Goal: Information Seeking & Learning: Learn about a topic

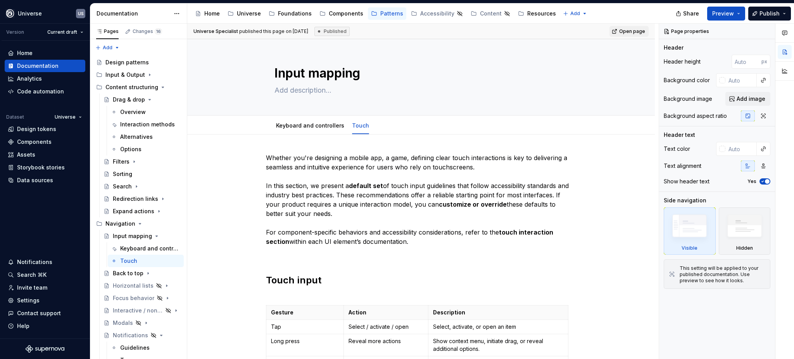
type textarea "*"
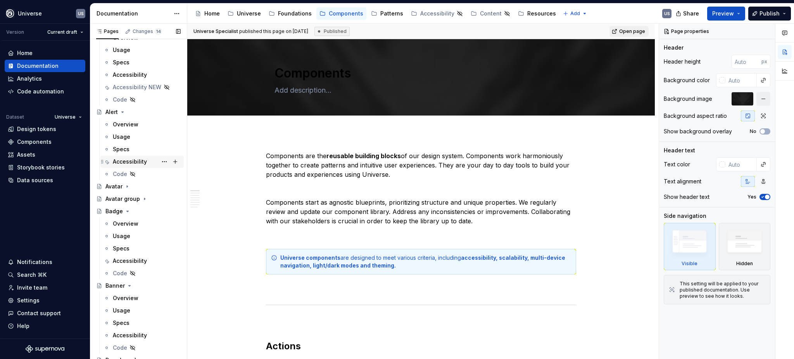
scroll to position [52, 0]
click at [128, 156] on div "Accessibility" at bounding box center [130, 160] width 34 height 8
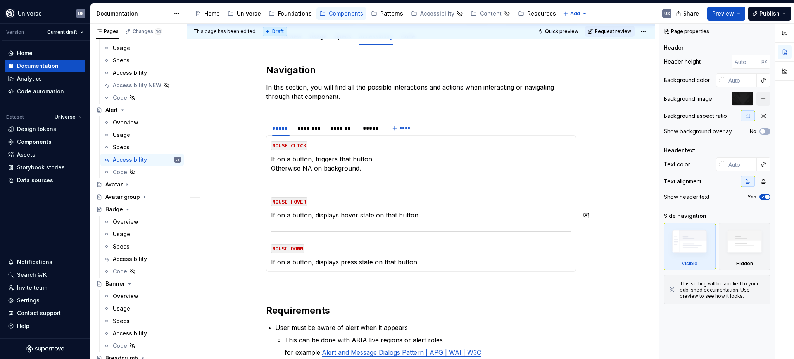
scroll to position [89, 0]
click at [341, 130] on div "*******" at bounding box center [343, 129] width 25 height 8
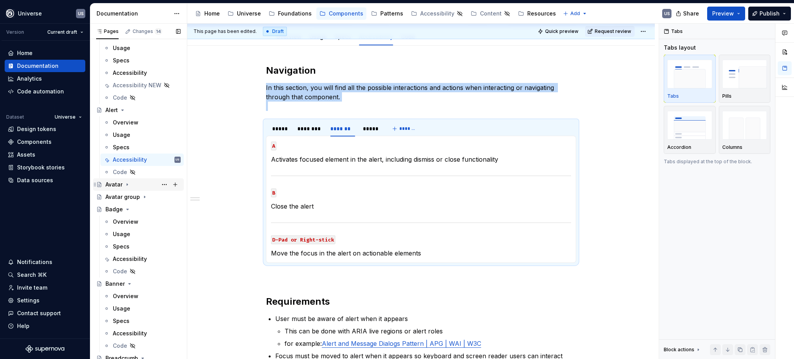
click at [112, 183] on div "Avatar" at bounding box center [114, 185] width 17 height 8
drag, startPoint x: 132, startPoint y: 236, endPoint x: 277, endPoint y: 202, distance: 149.0
click at [132, 236] on div "Accessibility" at bounding box center [130, 234] width 34 height 8
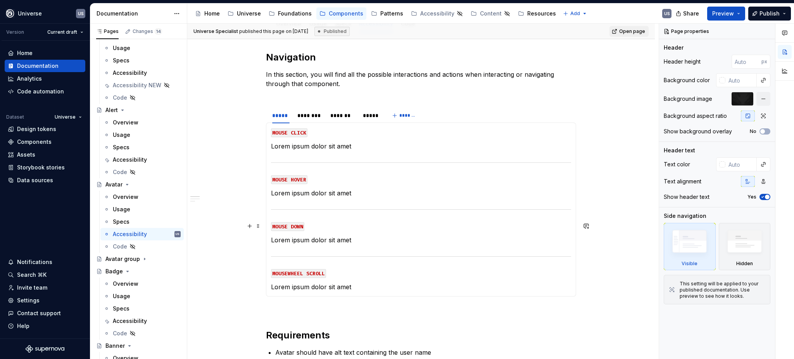
scroll to position [103, 0]
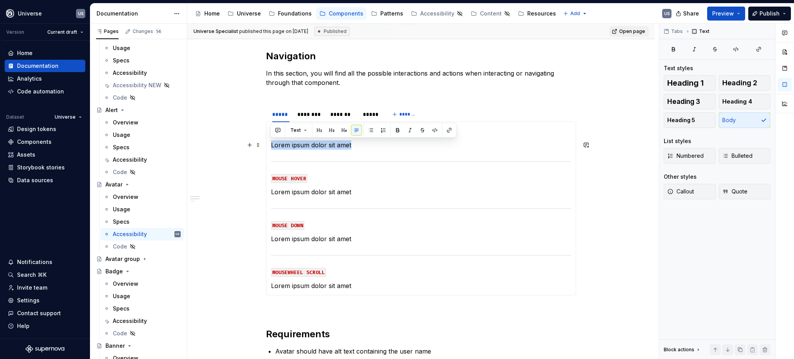
drag, startPoint x: 318, startPoint y: 147, endPoint x: 270, endPoint y: 147, distance: 47.7
click at [271, 147] on p "Lorem ipsum dolor sit amet" at bounding box center [421, 144] width 300 height 9
click at [115, 194] on div "Overview" at bounding box center [126, 197] width 26 height 8
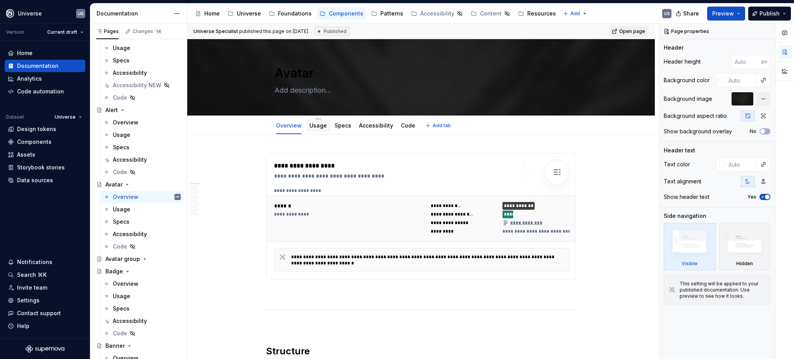
click at [320, 130] on div "Usage" at bounding box center [318, 125] width 17 height 9
click at [340, 129] on link "Specs" at bounding box center [343, 125] width 17 height 7
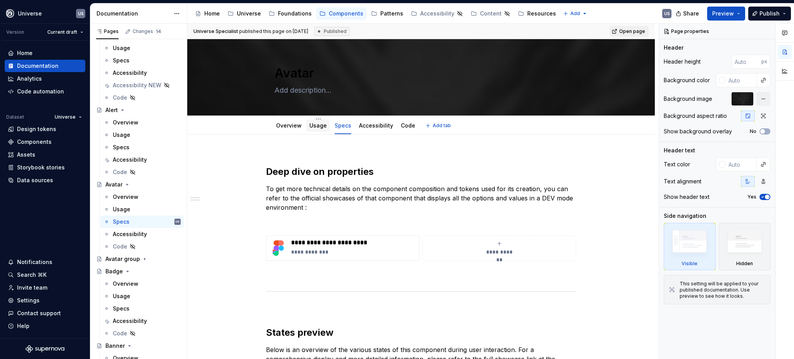
click at [318, 126] on link "Usage" at bounding box center [318, 125] width 17 height 7
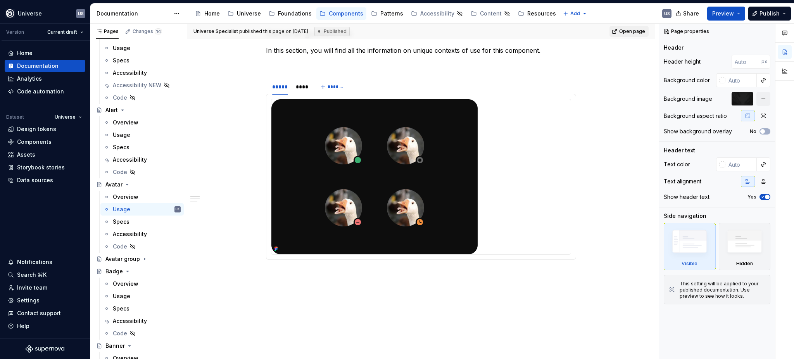
scroll to position [310, 0]
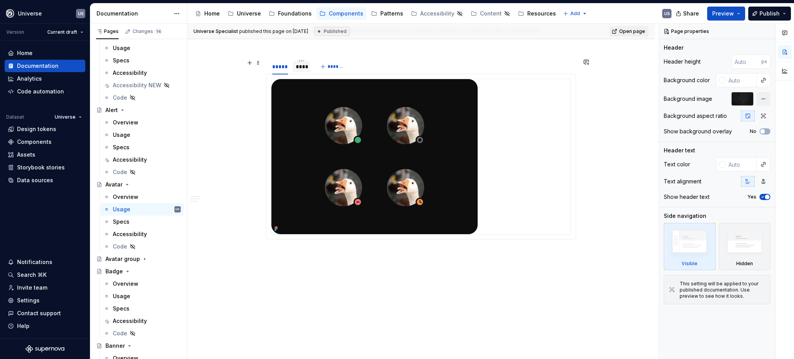
click at [301, 68] on div "****" at bounding box center [301, 67] width 11 height 8
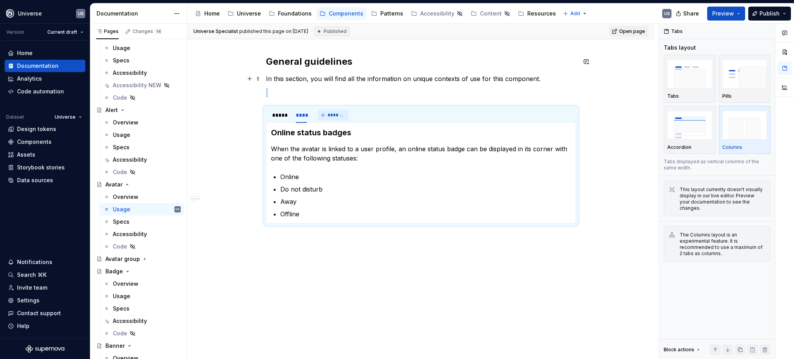
scroll to position [261, 0]
click at [130, 196] on div "Overview" at bounding box center [126, 197] width 26 height 8
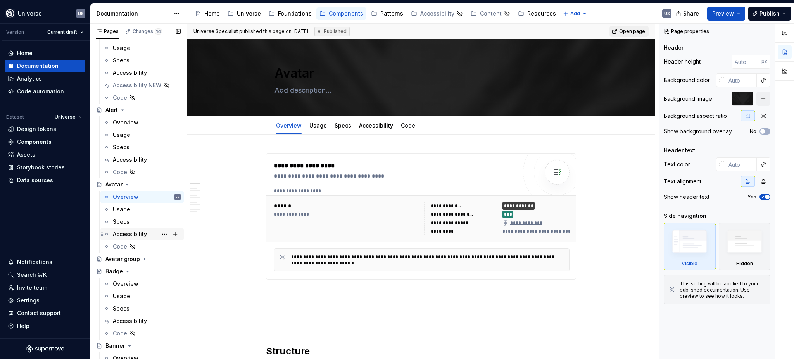
click at [122, 233] on div "Accessibility" at bounding box center [130, 234] width 34 height 8
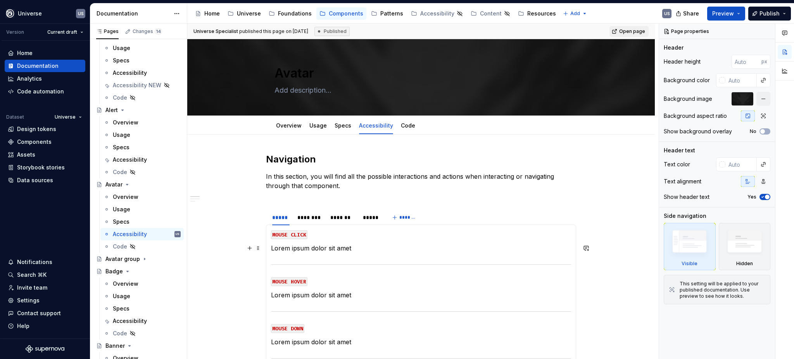
click at [355, 248] on p "Lorem ipsum dolor sit amet" at bounding box center [421, 248] width 300 height 9
type textarea "*"
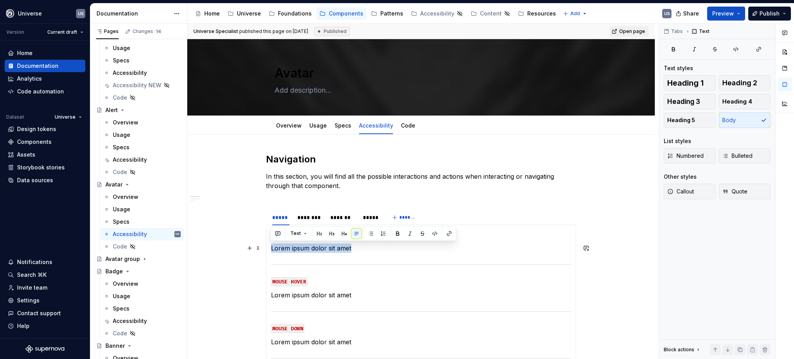
drag, startPoint x: 351, startPoint y: 248, endPoint x: 280, endPoint y: 254, distance: 70.8
click at [271, 245] on p "Lorem ipsum dolor sit amet" at bounding box center [421, 248] width 300 height 9
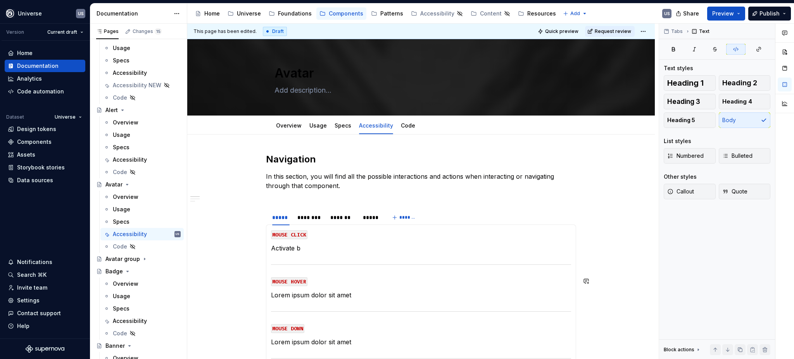
click at [308, 270] on section-item-column "MOUSE CLICK Activate b MOUSE HOVER Lorem ipsum dolor sit amet MOUSE DOWN Lorem …" at bounding box center [421, 312] width 300 height 164
click at [306, 247] on p "Activate b" at bounding box center [421, 248] width 300 height 9
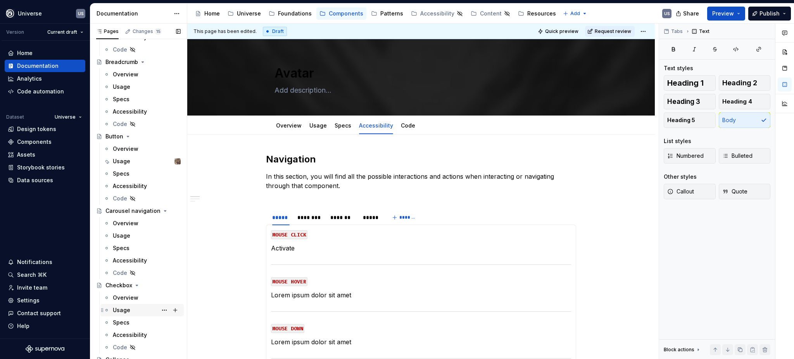
scroll to position [466, 0]
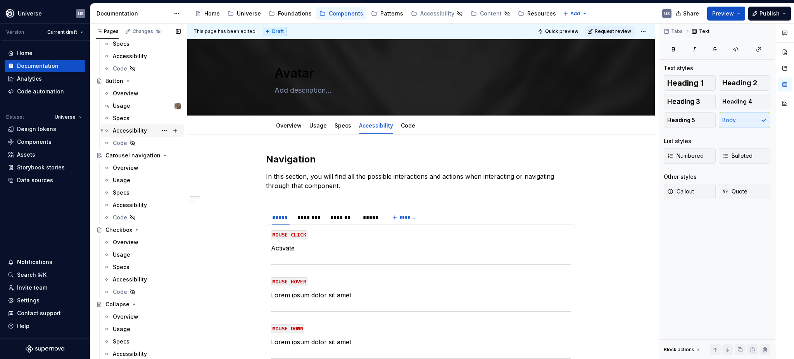
click at [123, 130] on div "Accessibility" at bounding box center [130, 131] width 34 height 8
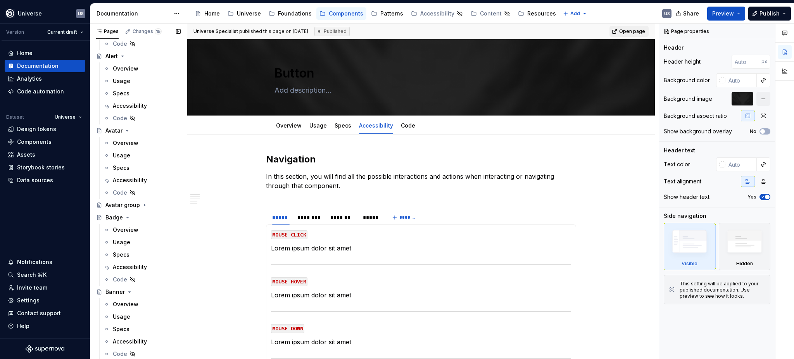
scroll to position [103, 0]
click at [132, 182] on div "Accessibility" at bounding box center [130, 183] width 34 height 8
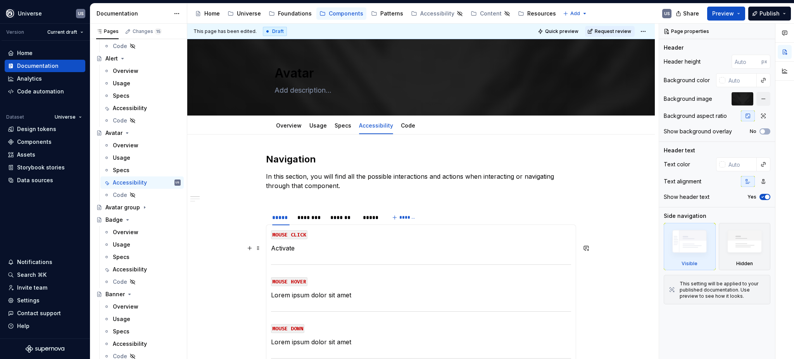
click at [332, 252] on p "Activate" at bounding box center [421, 248] width 300 height 9
type textarea "*"
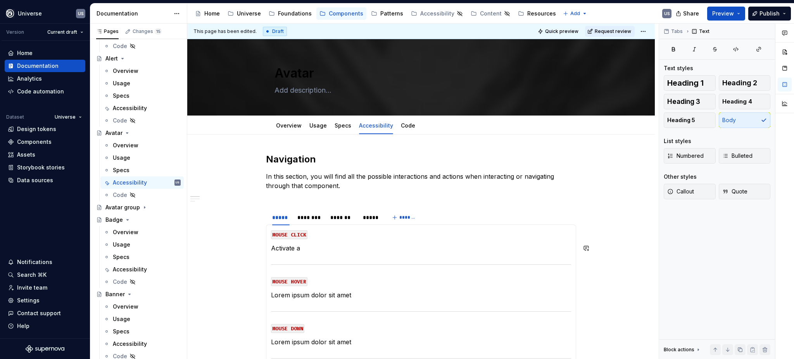
click at [354, 246] on p "Activate a" at bounding box center [421, 248] width 300 height 9
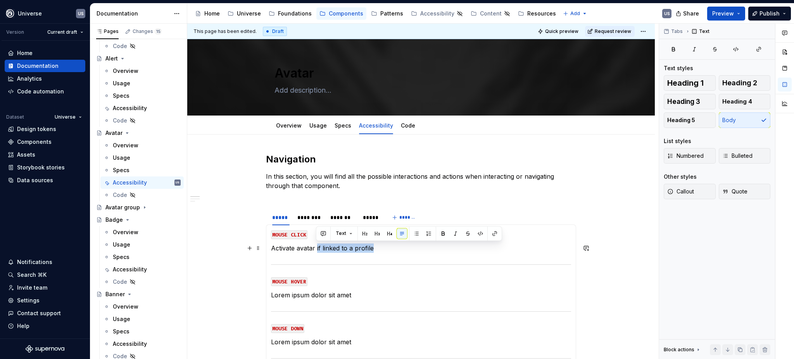
drag, startPoint x: 377, startPoint y: 246, endPoint x: 317, endPoint y: 246, distance: 60.1
click at [317, 246] on p "Activate avatar if linked to a profile" at bounding box center [421, 248] width 300 height 9
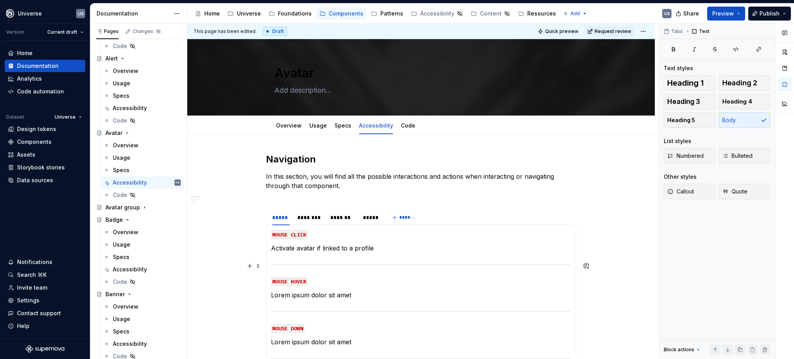
click at [323, 259] on section-item-column "MOUSE CLICK Activate avatar if linked to a profile MOUSE HOVER Lorem ipsum dolo…" at bounding box center [421, 312] width 300 height 164
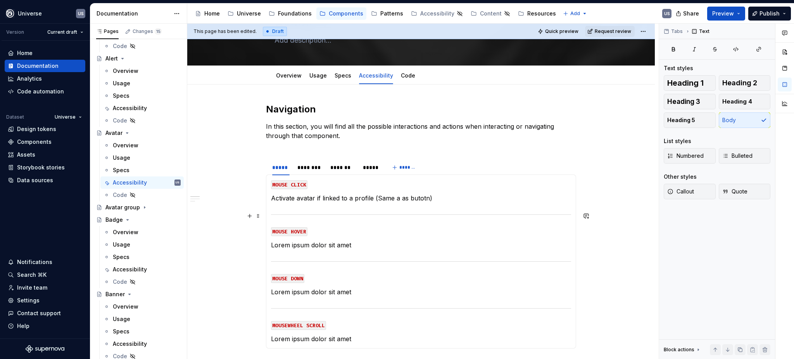
scroll to position [52, 0]
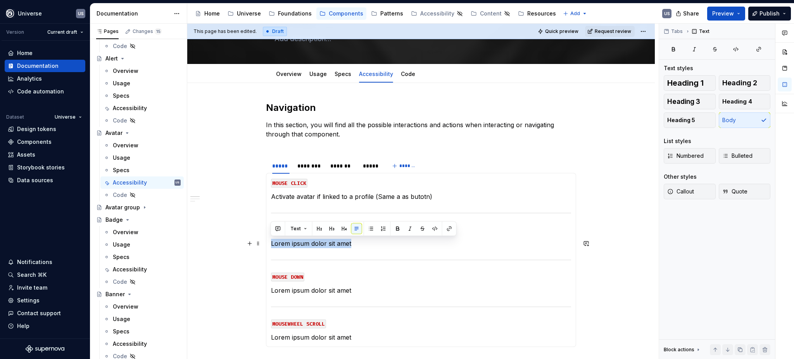
drag, startPoint x: 332, startPoint y: 242, endPoint x: 275, endPoint y: 245, distance: 56.7
click at [272, 242] on p "Lorem ipsum dolor sit amet" at bounding box center [421, 243] width 300 height 9
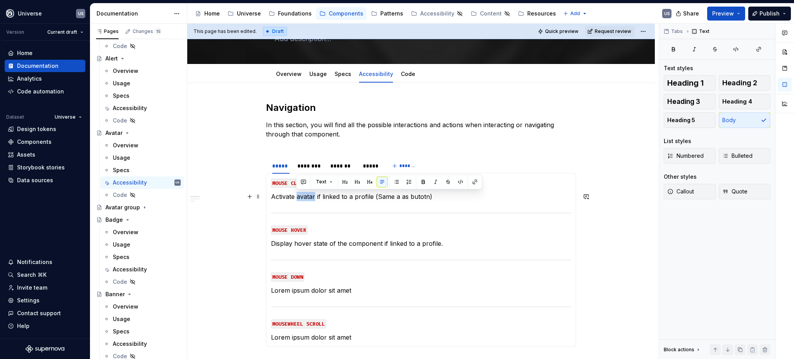
drag, startPoint x: 297, startPoint y: 195, endPoint x: 313, endPoint y: 196, distance: 16.3
click at [313, 196] on p "Activate avatar if linked to a profile (Same a as butotn)" at bounding box center [421, 196] width 300 height 9
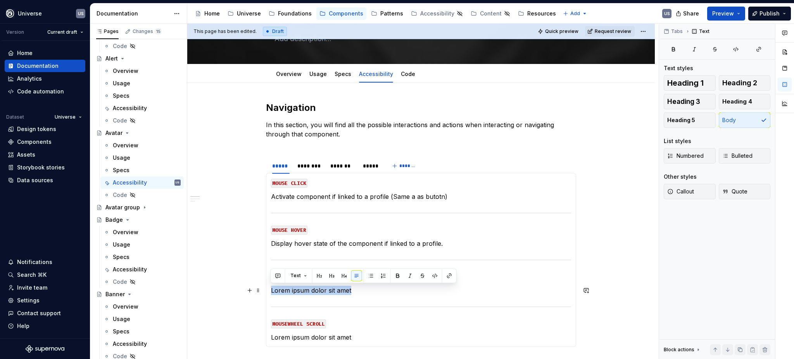
drag, startPoint x: 368, startPoint y: 291, endPoint x: 269, endPoint y: 288, distance: 99.0
click at [269, 288] on div "MOUSE CLICK Activate component if linked to a profile (Same a as butotn) MOUSE …" at bounding box center [421, 260] width 310 height 174
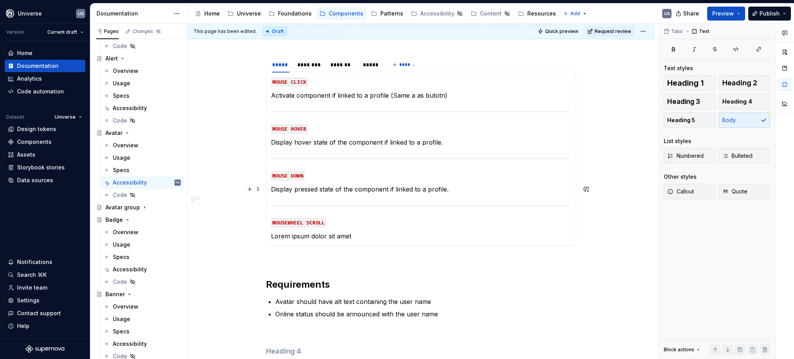
scroll to position [155, 0]
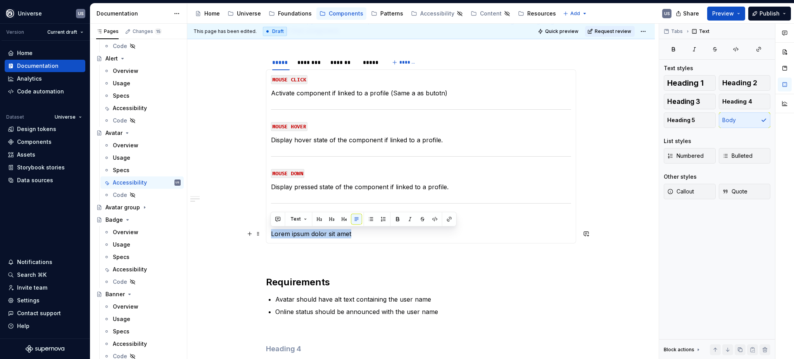
drag, startPoint x: 367, startPoint y: 238, endPoint x: 269, endPoint y: 231, distance: 98.8
click at [269, 231] on div "MOUSE CLICK Activate component if linked to a profile (Same a as butotn) MOUSE …" at bounding box center [421, 156] width 310 height 174
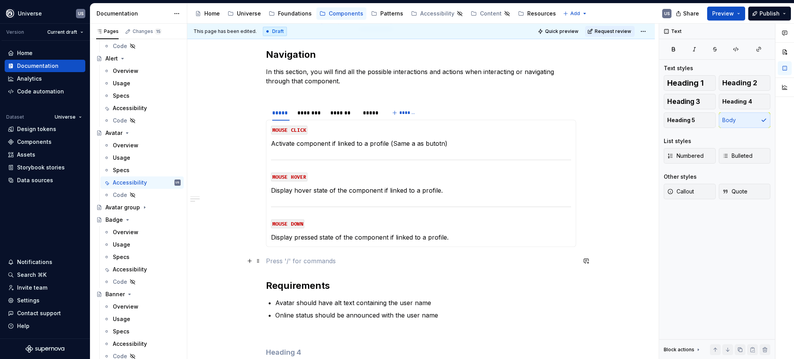
scroll to position [103, 0]
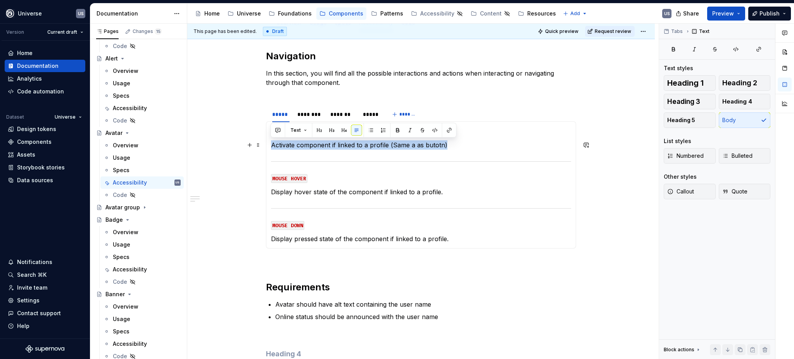
drag, startPoint x: 424, startPoint y: 144, endPoint x: 269, endPoint y: 142, distance: 155.6
click at [269, 142] on div "MOUSE CLICK Activate component if linked to a profile (Same a as butotn) MOUSE …" at bounding box center [421, 184] width 310 height 127
copy p "Activate component if linked to a profile (Same a as butotn)"
click at [317, 114] on div "********" at bounding box center [310, 115] width 25 height 8
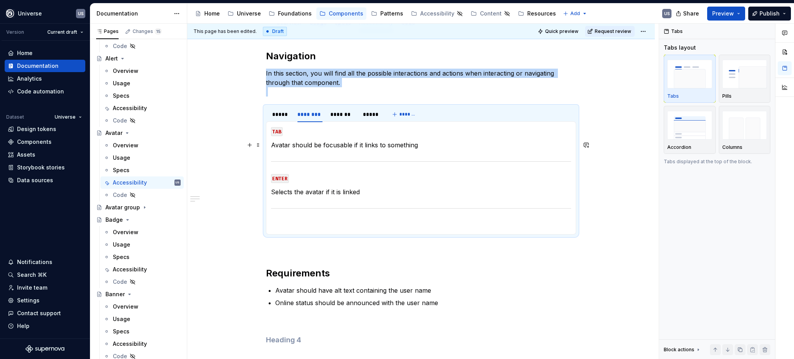
click at [344, 148] on p "Avatar should be focusable if it links to something" at bounding box center [421, 144] width 300 height 9
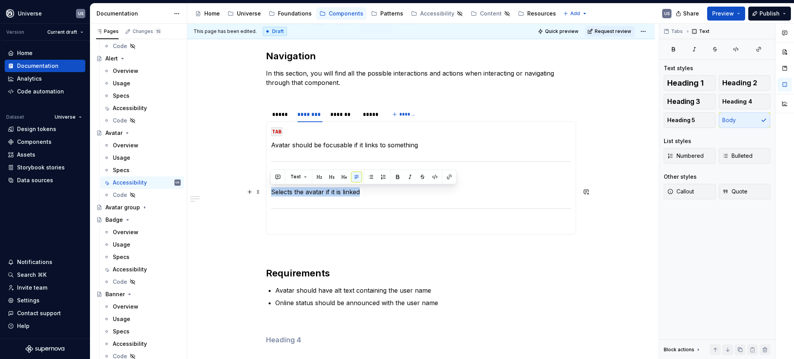
drag, startPoint x: 369, startPoint y: 194, endPoint x: 271, endPoint y: 189, distance: 98.3
click at [271, 189] on p "Selects the avatar if it is linked" at bounding box center [421, 191] width 300 height 9
drag, startPoint x: 380, startPoint y: 190, endPoint x: 268, endPoint y: 190, distance: 111.3
click at [268, 190] on div "MOUSE CLICK Activate component if linked to a profile (Same a as butotn) MOUSE …" at bounding box center [421, 177] width 310 height 113
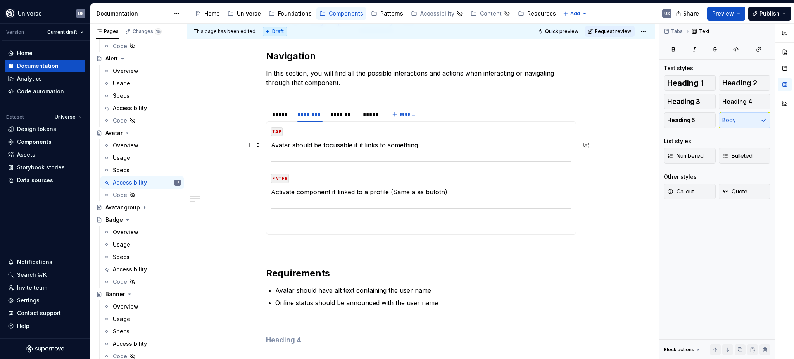
click at [320, 145] on p "Avatar should be focusable if it links to something" at bounding box center [421, 144] width 300 height 9
click at [427, 144] on p "Avatar should be focusable if it links to something" at bounding box center [421, 144] width 300 height 9
click at [271, 143] on p "Avatar should be focusable if it links to something" at bounding box center [421, 144] width 300 height 9
drag, startPoint x: 338, startPoint y: 143, endPoint x: 397, endPoint y: 145, distance: 59.4
click at [397, 145] on p "Moves focus to Avatar should be focusable if it links to something" at bounding box center [421, 144] width 300 height 9
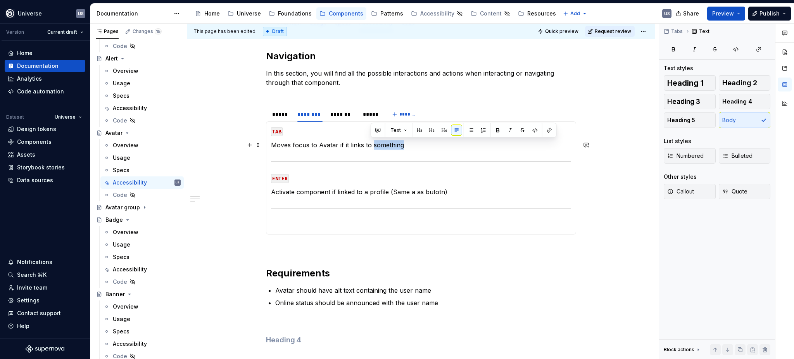
drag, startPoint x: 412, startPoint y: 145, endPoint x: 371, endPoint y: 147, distance: 40.8
click at [371, 147] on p "Moves focus to Avatar if it links to something" at bounding box center [421, 144] width 300 height 9
click at [468, 190] on p "Activate component if linked to a profile (Same a as butotn)" at bounding box center [421, 191] width 300 height 9
click at [360, 224] on p at bounding box center [421, 224] width 300 height 9
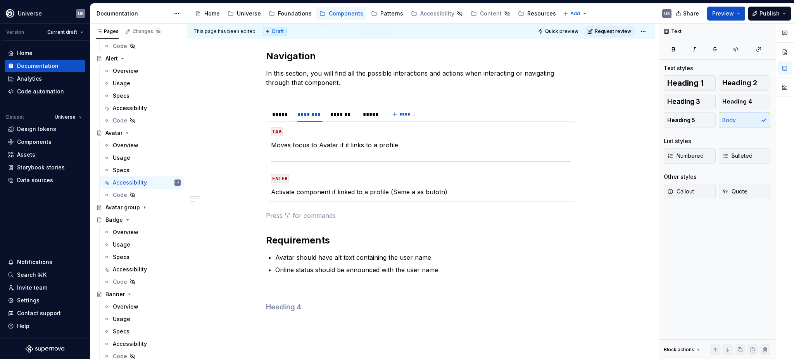
click at [365, 222] on div "Navigation In this section, you will find all the possible interactions and act…" at bounding box center [421, 188] width 310 height 277
click at [351, 117] on div "*******" at bounding box center [343, 115] width 25 height 8
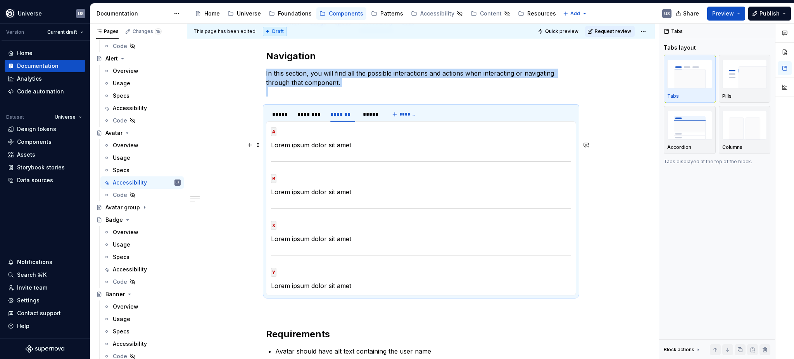
click at [299, 145] on p "Lorem ipsum dolor sit amet" at bounding box center [421, 144] width 300 height 9
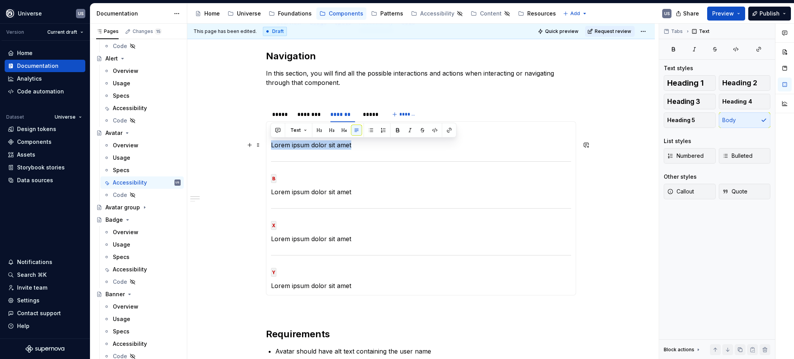
drag, startPoint x: 324, startPoint y: 145, endPoint x: 268, endPoint y: 145, distance: 56.6
click at [268, 145] on div "MOUSE CLICK Activate component if linked to a profile (Same a as butotn) MOUSE …" at bounding box center [421, 208] width 310 height 174
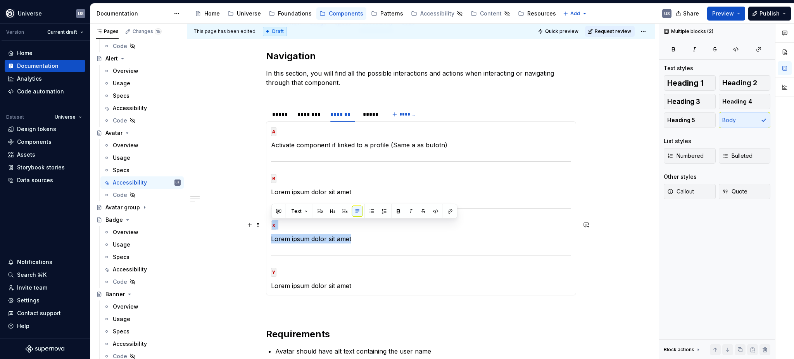
drag, startPoint x: 356, startPoint y: 238, endPoint x: 270, endPoint y: 225, distance: 86.2
click at [271, 225] on section-item-column "A Activate component if linked to a profile (Same a as butotn) B Lorem ipsum do…" at bounding box center [421, 208] width 300 height 164
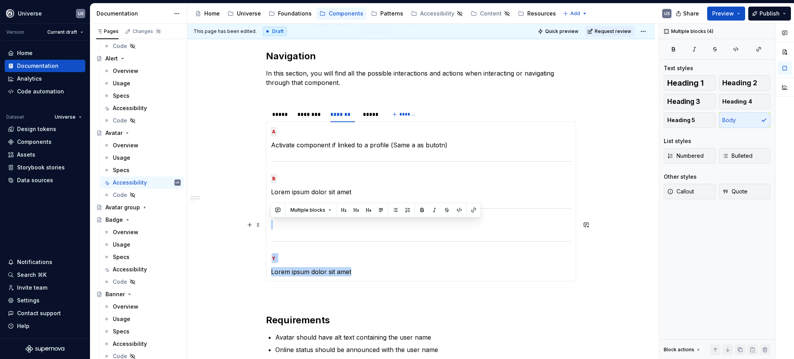
drag, startPoint x: 363, startPoint y: 273, endPoint x: 280, endPoint y: 226, distance: 95.4
click at [280, 226] on section-item-column "A Activate component if linked to a profile (Same a as butotn) B Lorem ipsum do…" at bounding box center [421, 201] width 300 height 150
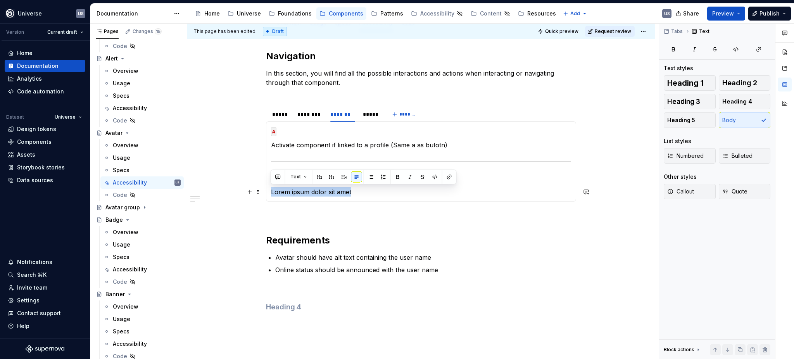
drag, startPoint x: 359, startPoint y: 188, endPoint x: 270, endPoint y: 194, distance: 89.4
click at [271, 194] on p "Lorem ipsum dolor sit amet" at bounding box center [421, 191] width 300 height 9
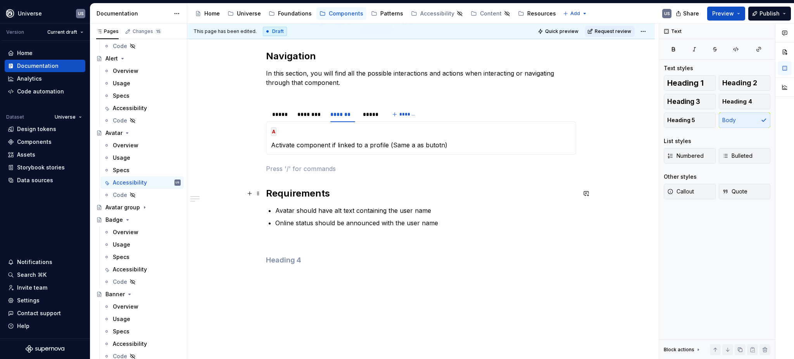
click at [436, 195] on h2 "Requirements" at bounding box center [421, 193] width 310 height 12
click at [367, 116] on div "*****" at bounding box center [371, 115] width 16 height 8
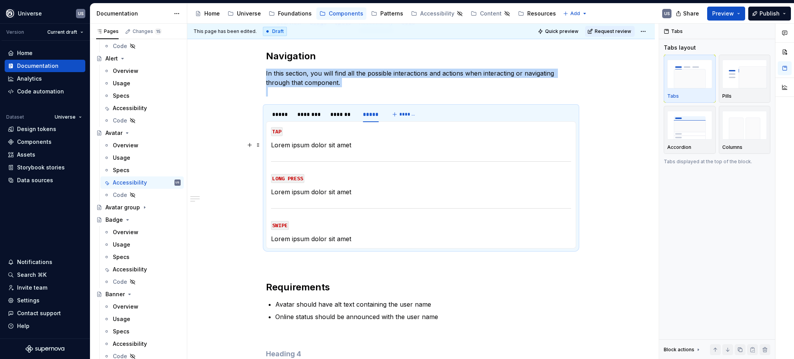
click at [300, 143] on p "Lorem ipsum dolor sit amet" at bounding box center [421, 144] width 300 height 9
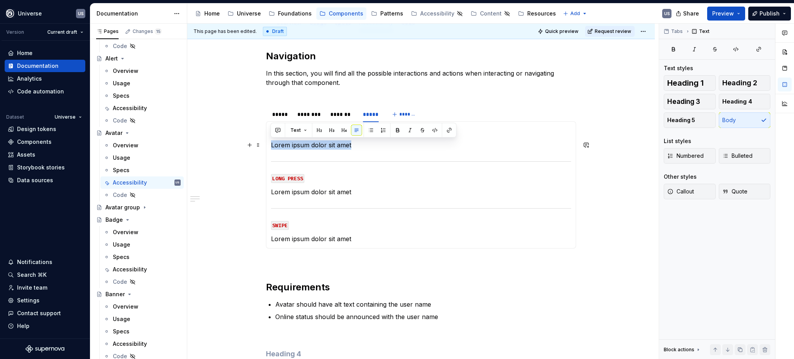
drag, startPoint x: 270, startPoint y: 143, endPoint x: 359, endPoint y: 143, distance: 88.4
click at [359, 143] on p "Lorem ipsum dolor sit amet" at bounding box center [421, 144] width 300 height 9
click at [293, 145] on p "Activate component if linked to a profile (Same a as butotn)" at bounding box center [421, 144] width 300 height 9
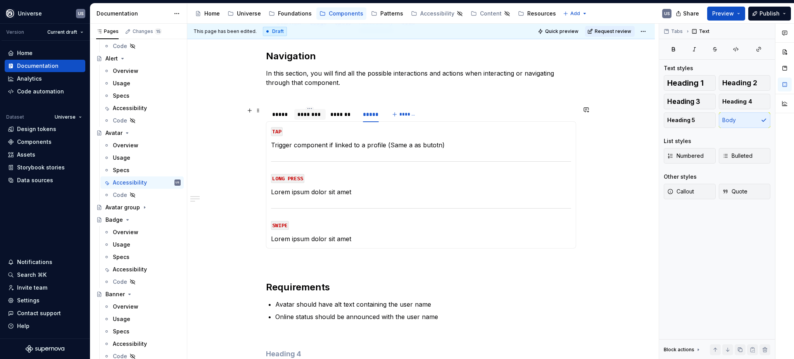
click at [305, 113] on div "********" at bounding box center [310, 115] width 25 height 8
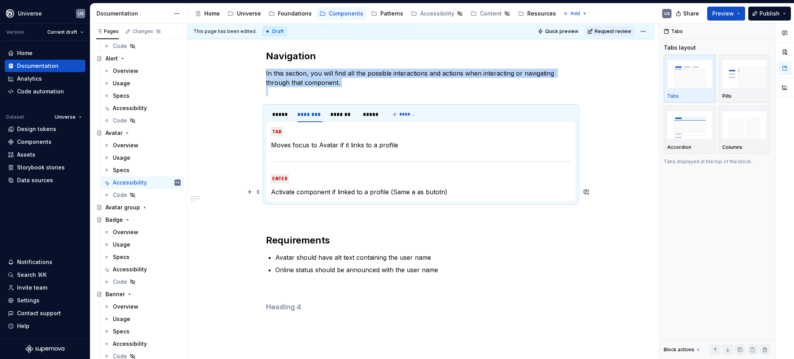
click at [294, 192] on p "Activate component if linked to a profile (Same a as butotn)" at bounding box center [421, 191] width 300 height 9
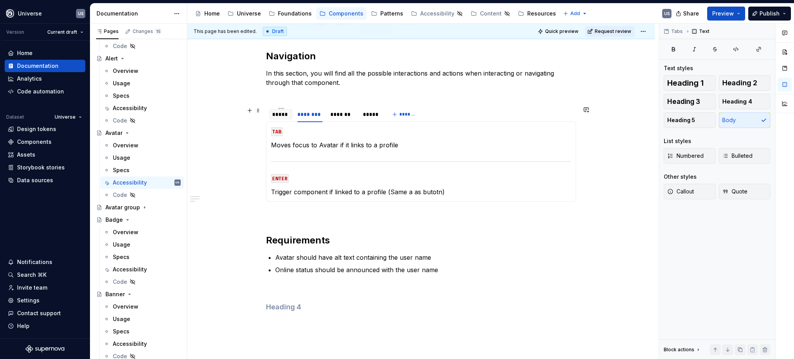
click at [286, 114] on div "*****" at bounding box center [280, 115] width 17 height 8
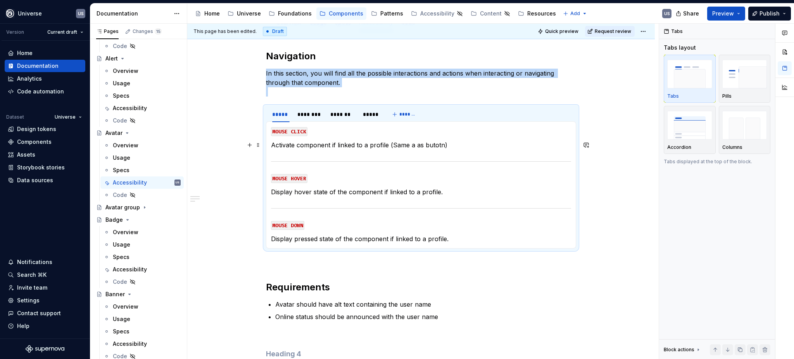
click at [293, 146] on p "Activate component if linked to a profile (Same a as butotn)" at bounding box center [421, 144] width 300 height 9
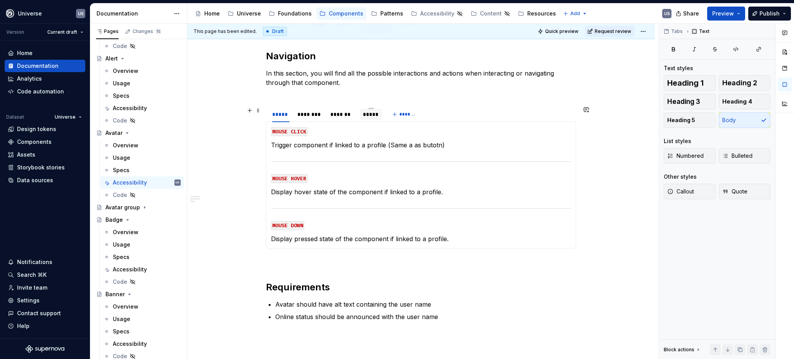
click at [375, 116] on div "*****" at bounding box center [371, 115] width 16 height 8
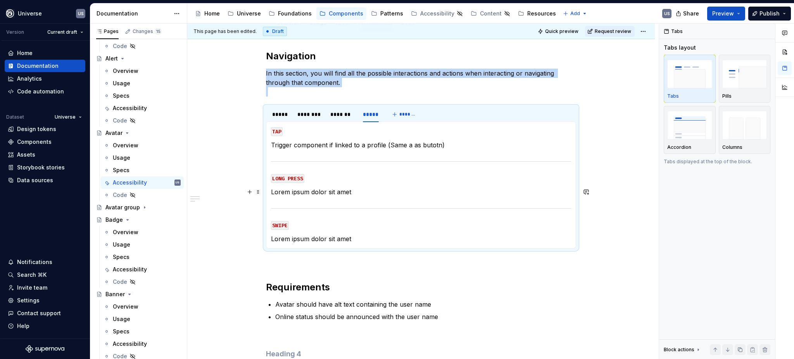
click at [338, 190] on p "Lorem ipsum dolor sit amet" at bounding box center [421, 191] width 300 height 9
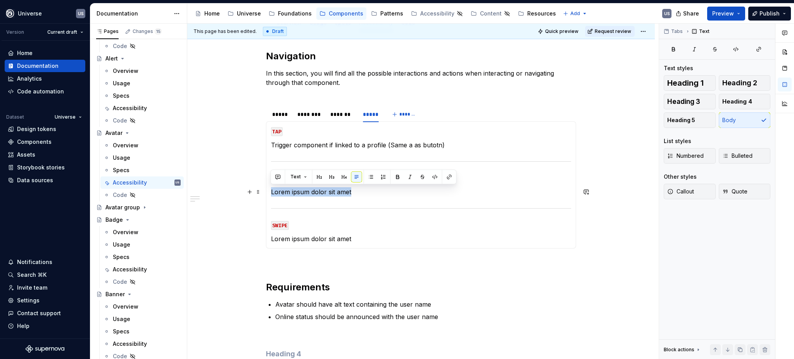
drag, startPoint x: 354, startPoint y: 193, endPoint x: 268, endPoint y: 195, distance: 85.7
click at [268, 195] on div "MOUSE CLICK Trigger component if linked to a profile (Same a as butotn) MOUSE H…" at bounding box center [421, 184] width 310 height 127
click at [348, 236] on p "Lorem ipsum dolor sit amet" at bounding box center [421, 238] width 300 height 9
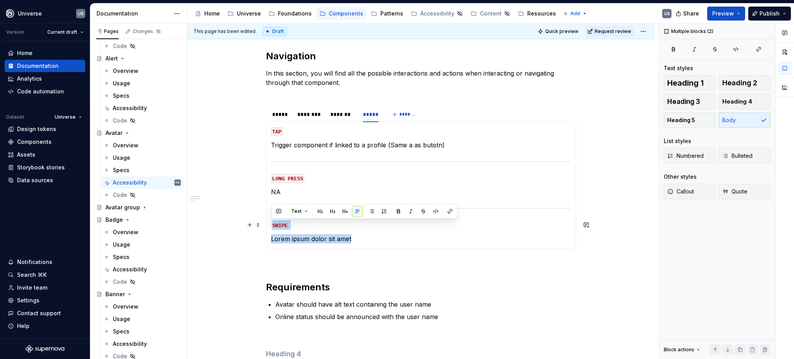
drag, startPoint x: 353, startPoint y: 239, endPoint x: 272, endPoint y: 223, distance: 82.7
click at [272, 223] on section-item-column "TAP Trigger component if linked to a profile (Same a as butotn) LONG PRESS NA S…" at bounding box center [421, 184] width 300 height 117
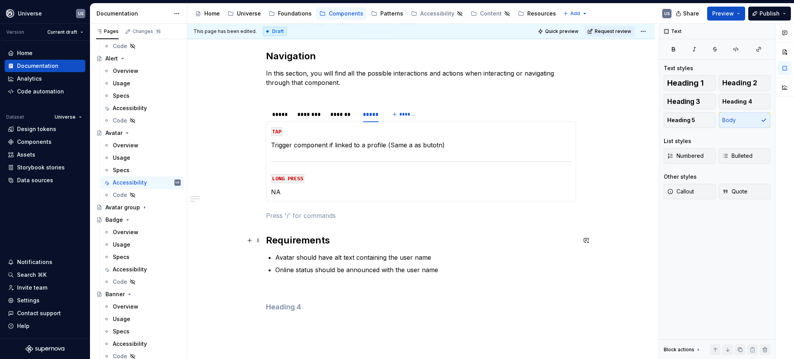
click at [524, 238] on h2 "Requirements" at bounding box center [421, 240] width 310 height 12
click at [296, 114] on div "********" at bounding box center [309, 114] width 31 height 11
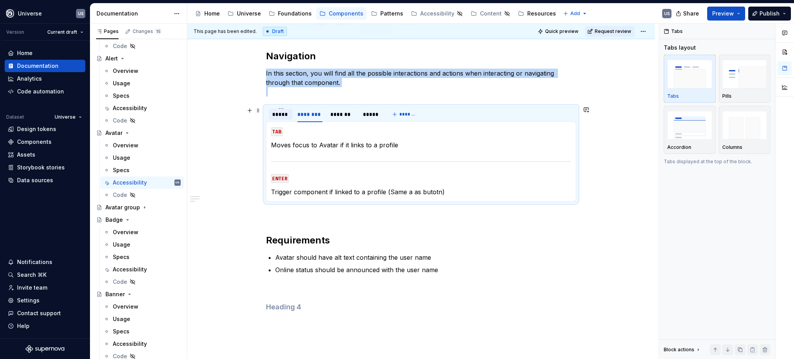
click at [277, 116] on div "*****" at bounding box center [280, 115] width 17 height 8
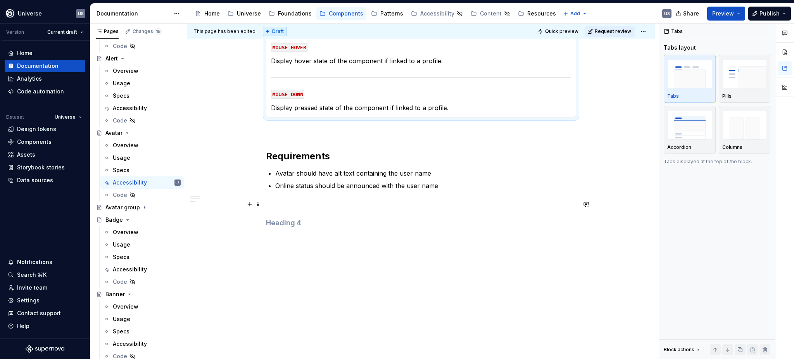
scroll to position [0, 0]
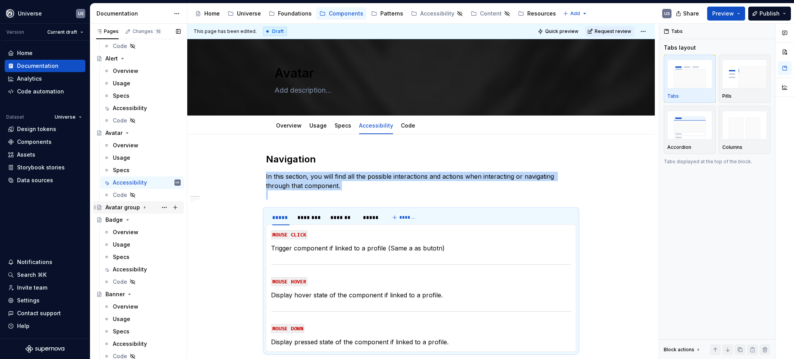
click at [146, 207] on icon "Page tree" at bounding box center [145, 207] width 6 height 6
click at [266, 210] on div "***** ******** ******* *****" at bounding box center [325, 219] width 119 height 19
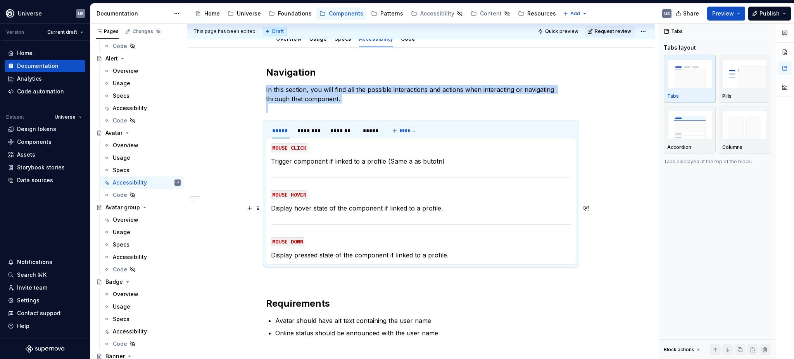
scroll to position [103, 0]
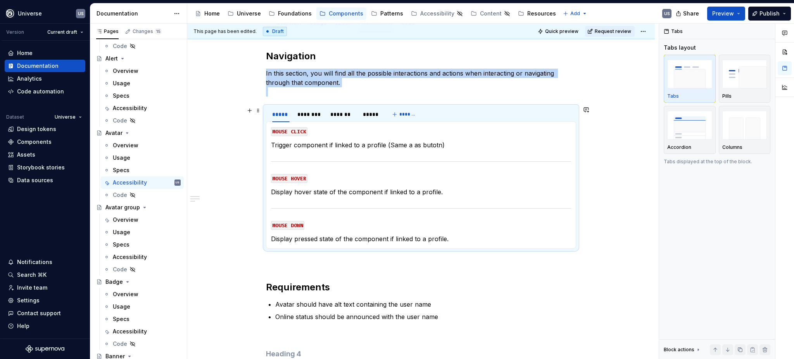
click at [267, 108] on div "***** ******** ******* *****" at bounding box center [325, 116] width 119 height 19
copy p "In this section, you will find all the possible interactions and actions when i…"
click at [256, 111] on span at bounding box center [258, 110] width 6 height 11
click at [223, 135] on div "Navigation In this section, you will find all the possible interactions and act…" at bounding box center [421, 261] width 468 height 460
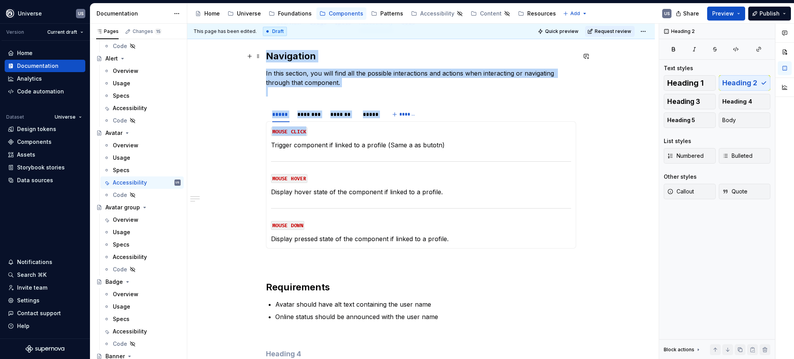
scroll to position [98, 0]
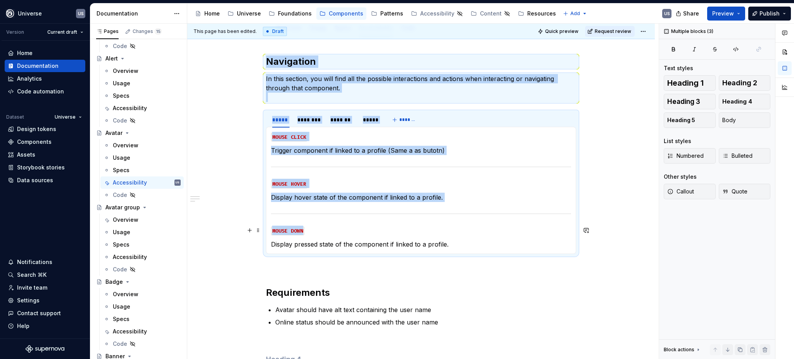
drag, startPoint x: 267, startPoint y: 54, endPoint x: 496, endPoint y: 228, distance: 287.6
click at [496, 228] on div "Navigation In this section, you will find all the possible interactions and act…" at bounding box center [421, 217] width 310 height 324
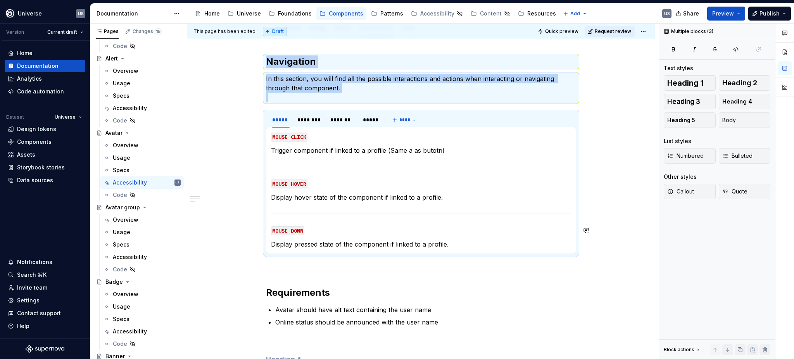
copy div "Navigation In this section, you will find all the possible interactions and act…"
click at [133, 254] on div "Accessibility" at bounding box center [130, 257] width 34 height 8
click at [132, 256] on div "Accessibility" at bounding box center [130, 257] width 34 height 8
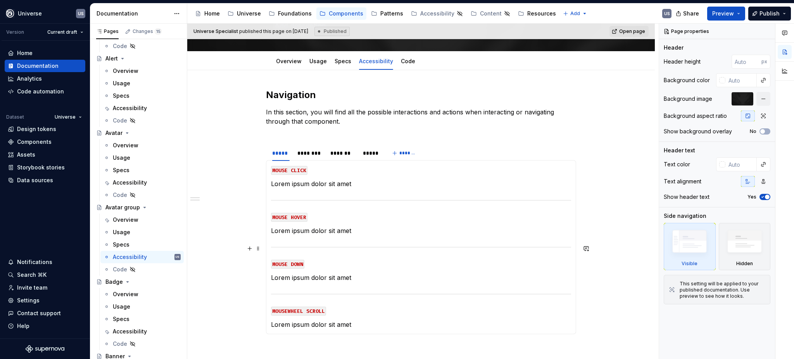
scroll to position [103, 0]
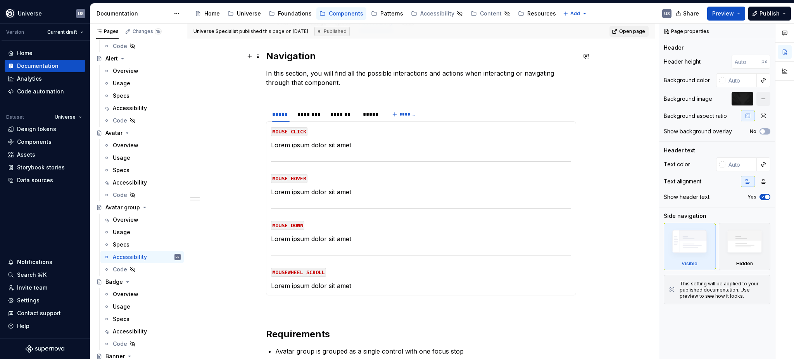
type textarea "*"
click at [267, 55] on h2 "Navigation" at bounding box center [421, 56] width 310 height 12
click at [309, 116] on div "********" at bounding box center [310, 115] width 25 height 8
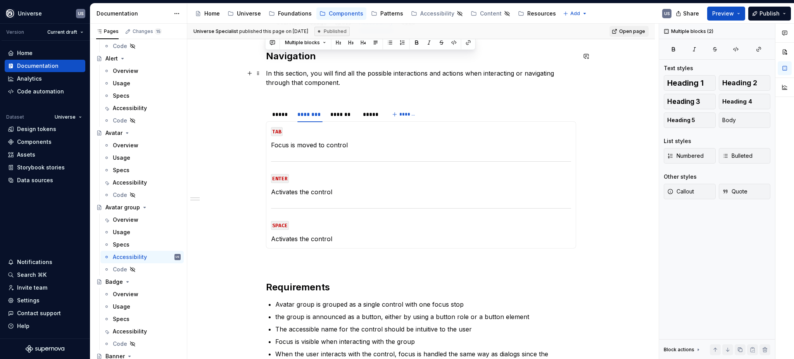
scroll to position [100, 0]
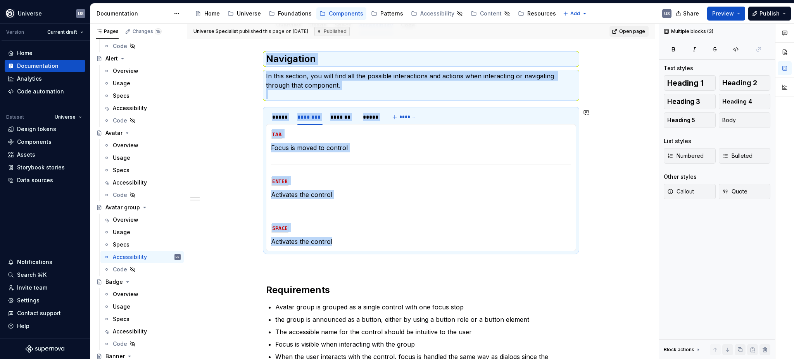
drag, startPoint x: 266, startPoint y: 57, endPoint x: 520, endPoint y: 249, distance: 318.5
click at [520, 249] on div "Navigation In this section, you will find all the possible interactions and act…" at bounding box center [421, 221] width 310 height 337
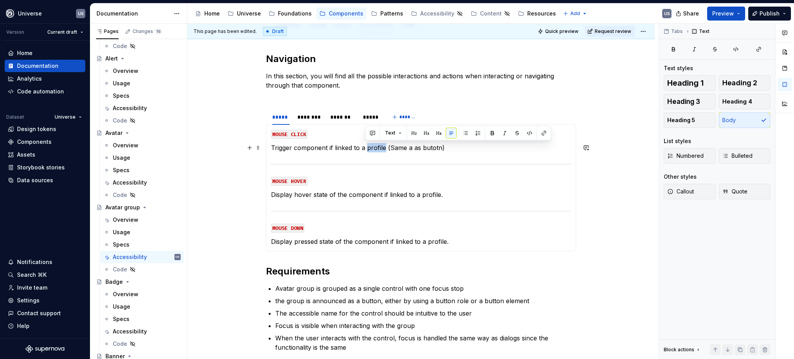
drag, startPoint x: 384, startPoint y: 149, endPoint x: 366, endPoint y: 150, distance: 17.9
click at [366, 150] on p "Trigger component if linked to a profile (Same a as butotn)" at bounding box center [421, 147] width 300 height 9
drag, startPoint x: 380, startPoint y: 149, endPoint x: 360, endPoint y: 148, distance: 19.8
click at [360, 148] on p "Trigger component if linked to a page (Same a as butotn)" at bounding box center [421, 147] width 300 height 9
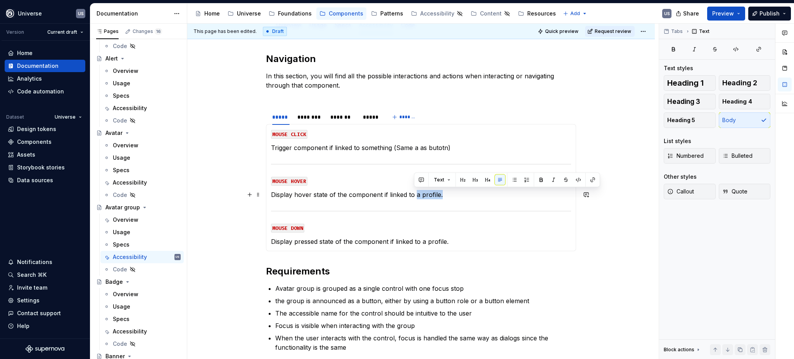
drag, startPoint x: 414, startPoint y: 196, endPoint x: 452, endPoint y: 199, distance: 38.5
click at [451, 198] on p "Display hover state of the component if linked to a profile." at bounding box center [421, 194] width 300 height 9
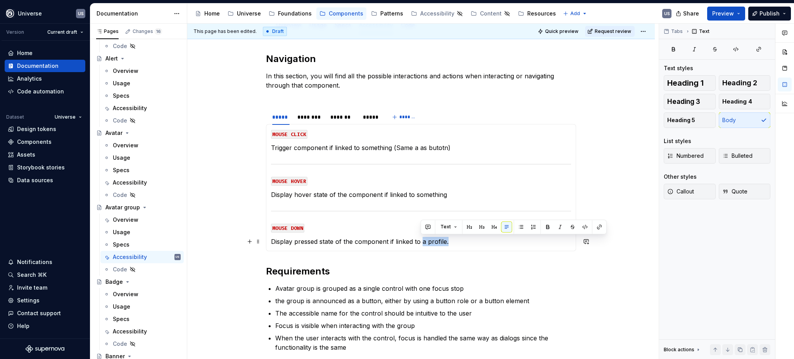
drag, startPoint x: 420, startPoint y: 242, endPoint x: 452, endPoint y: 241, distance: 31.4
click at [452, 241] on p "Display pressed state of the component if linked to a profile." at bounding box center [421, 241] width 300 height 9
click at [308, 117] on div "********" at bounding box center [310, 117] width 25 height 8
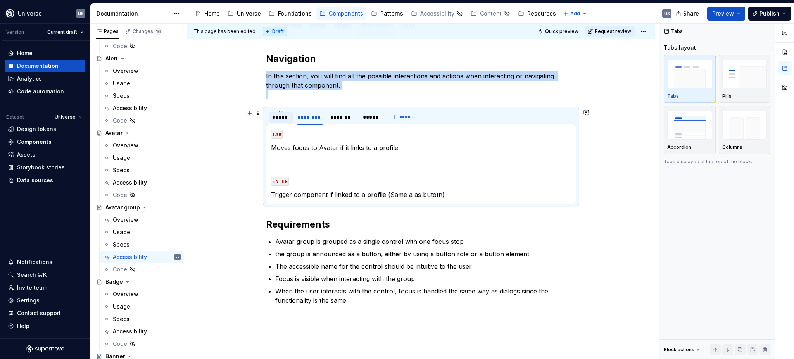
click at [282, 117] on div "*****" at bounding box center [280, 117] width 17 height 8
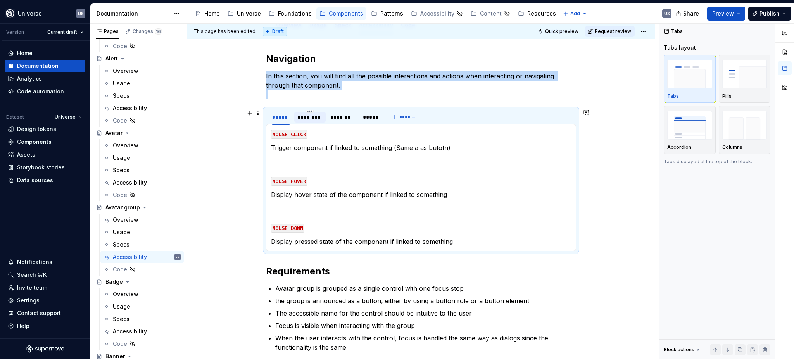
click at [306, 118] on div "********" at bounding box center [310, 117] width 25 height 8
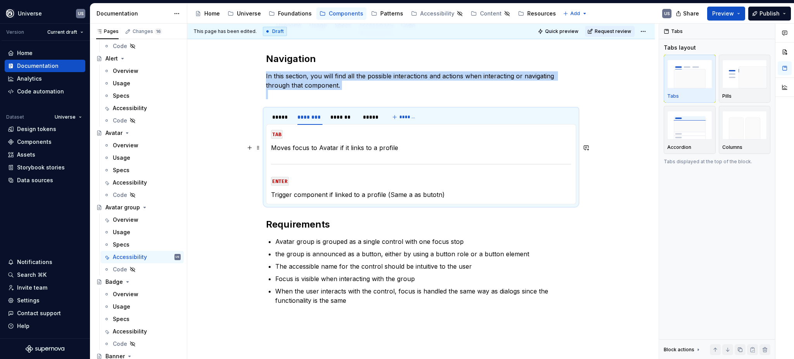
click at [336, 148] on p "Moves focus to Avatar if it links to a profile" at bounding box center [421, 147] width 300 height 9
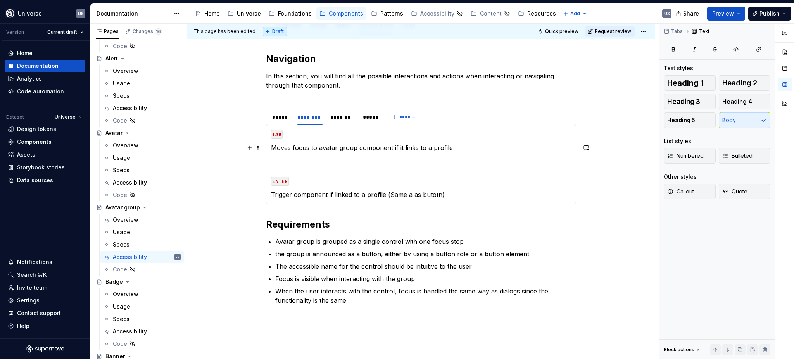
click at [402, 147] on p "Moves focus to avatar group component if it links to a profile" at bounding box center [421, 147] width 300 height 9
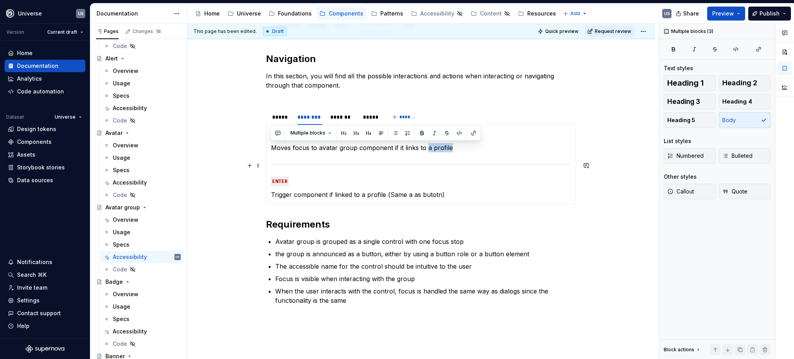
drag, startPoint x: 425, startPoint y: 147, endPoint x: 516, endPoint y: 155, distance: 90.7
click at [515, 157] on section-item-column "TAB Moves focus to avatar group component if it links to a profile ENTER Trigge…" at bounding box center [421, 164] width 300 height 70
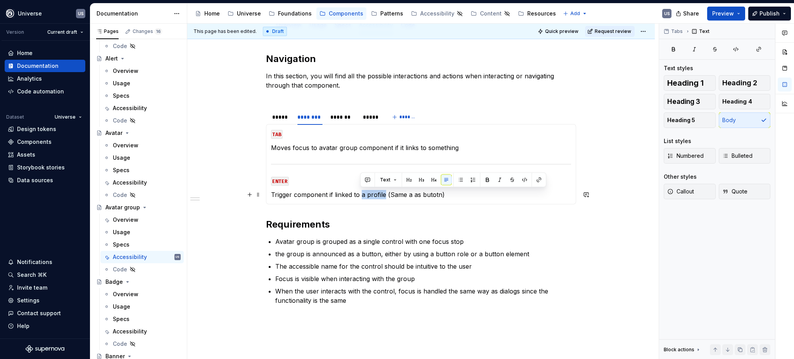
drag, startPoint x: 383, startPoint y: 192, endPoint x: 361, endPoint y: 195, distance: 22.2
click at [361, 195] on p "Trigger component if linked to a profile (Same a as butotn)" at bounding box center [421, 194] width 300 height 9
click at [346, 197] on p "Trigger component if linked to something (Same a as butotn)" at bounding box center [421, 194] width 300 height 9
click at [381, 193] on p "Trigger component if linked to something (Same a as butotn)" at bounding box center [421, 194] width 300 height 9
click at [336, 117] on div "*******" at bounding box center [343, 117] width 25 height 8
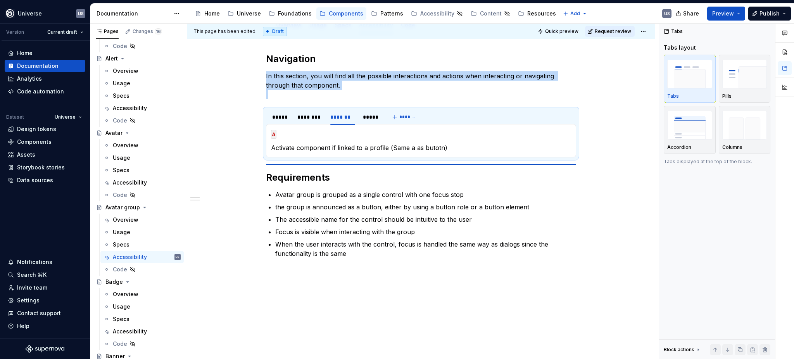
click at [383, 147] on p "Activate component if linked to a profile (Same a as butotn)" at bounding box center [421, 147] width 300 height 9
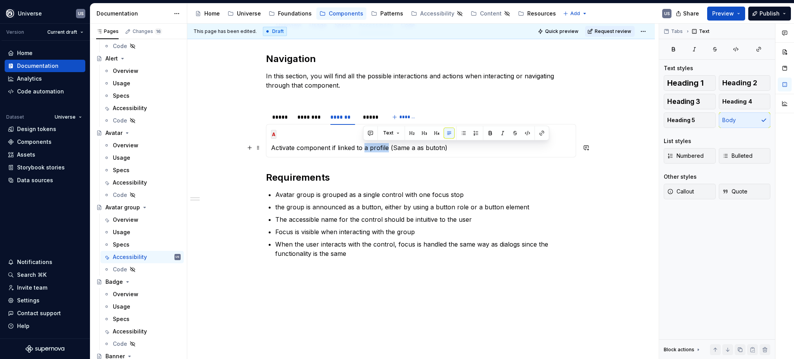
drag, startPoint x: 387, startPoint y: 147, endPoint x: 365, endPoint y: 147, distance: 21.7
click at [363, 147] on p "Activate component if linked to a profile (Same a as butotn)" at bounding box center [421, 147] width 300 height 9
click at [386, 136] on p "A" at bounding box center [421, 133] width 300 height 9
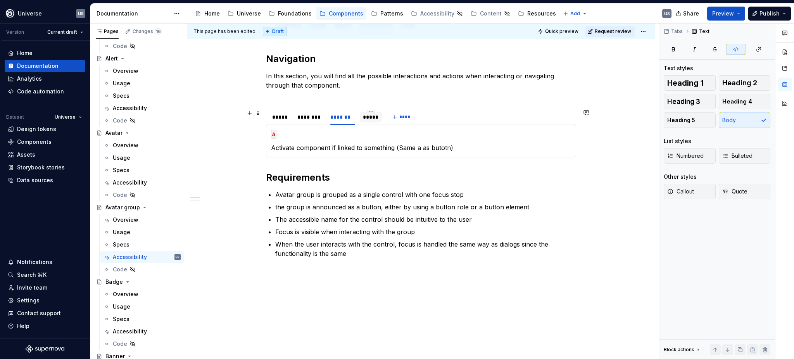
click at [365, 116] on div "*****" at bounding box center [371, 117] width 16 height 8
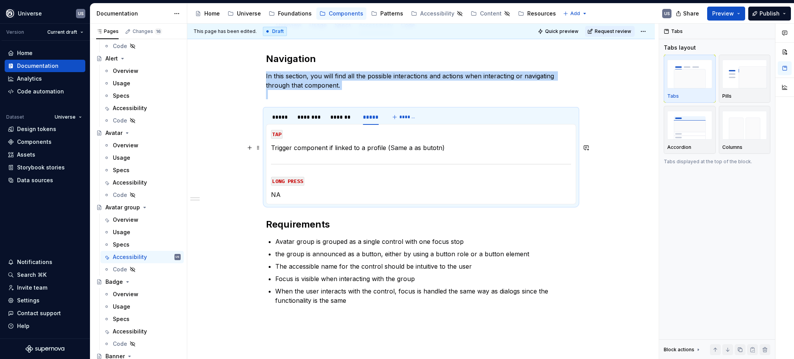
click at [360, 147] on p "Trigger component if linked to a profile (Same a as butotn)" at bounding box center [421, 147] width 300 height 9
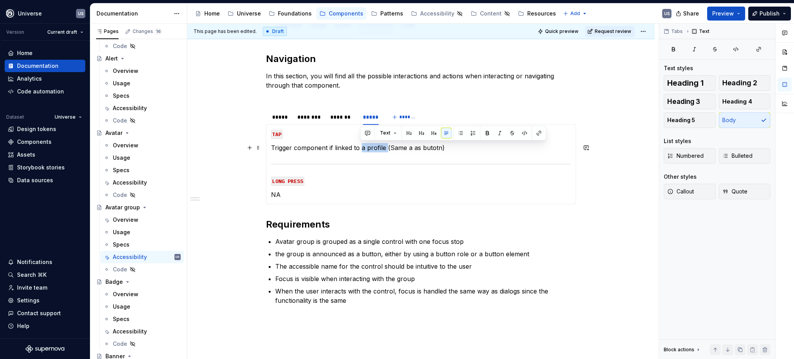
drag, startPoint x: 360, startPoint y: 147, endPoint x: 385, endPoint y: 148, distance: 24.8
click at [385, 148] on p "Trigger component if linked to a profile (Same a as butotn)" at bounding box center [421, 147] width 300 height 9
click at [393, 175] on section-item-column "TAP Trigger component if linked to something (Same a as butotn) LONG PRESS NA" at bounding box center [421, 164] width 300 height 70
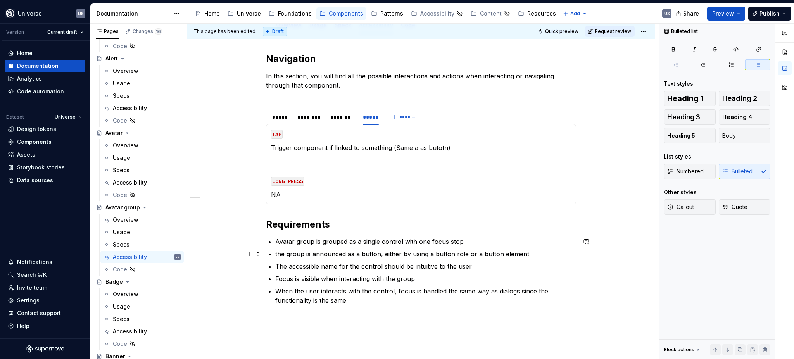
click at [408, 249] on ul "Avatar group is grouped as a single control with one focus stop the group is an…" at bounding box center [425, 271] width 301 height 68
click at [142, 207] on icon "Page tree" at bounding box center [145, 207] width 6 height 6
click at [133, 266] on div "Accessibility" at bounding box center [130, 270] width 34 height 8
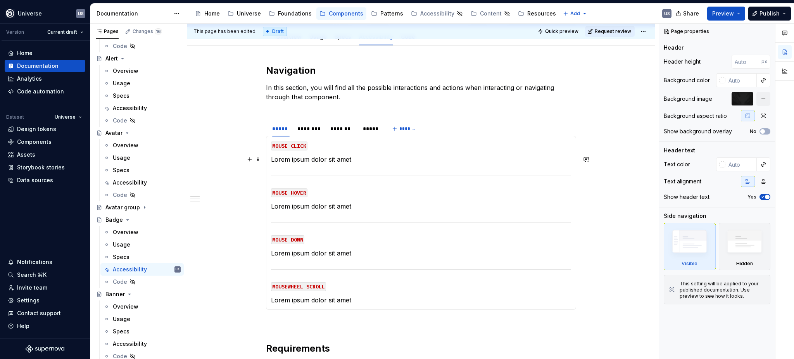
scroll to position [103, 0]
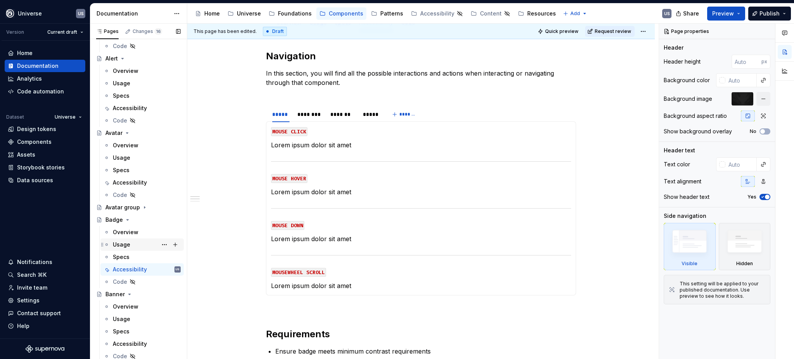
click at [126, 132] on icon "Page tree" at bounding box center [127, 133] width 6 height 6
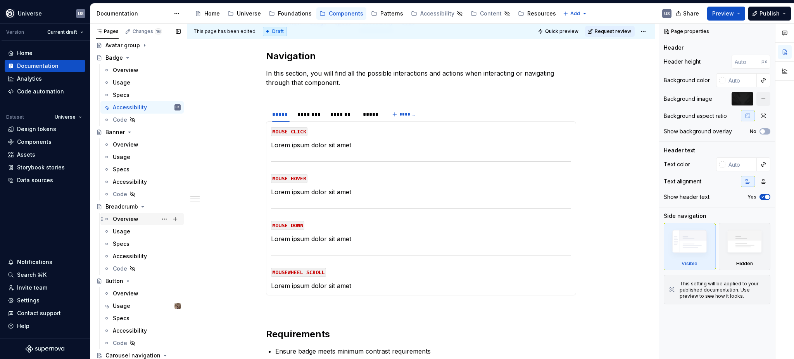
scroll to position [207, 0]
click at [125, 54] on icon "Page tree" at bounding box center [128, 54] width 6 height 6
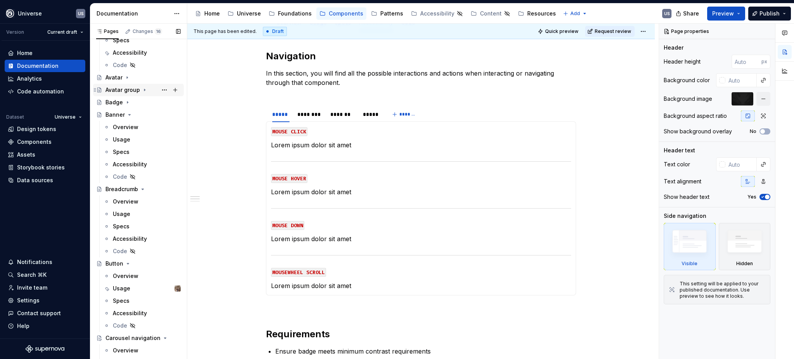
scroll to position [155, 0]
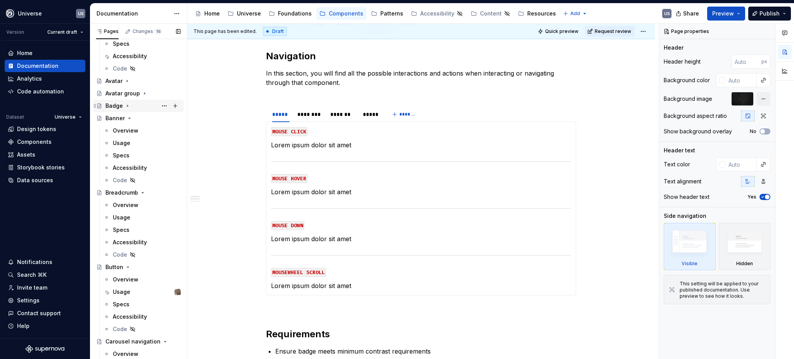
click at [126, 106] on icon "Page tree" at bounding box center [128, 106] width 6 height 6
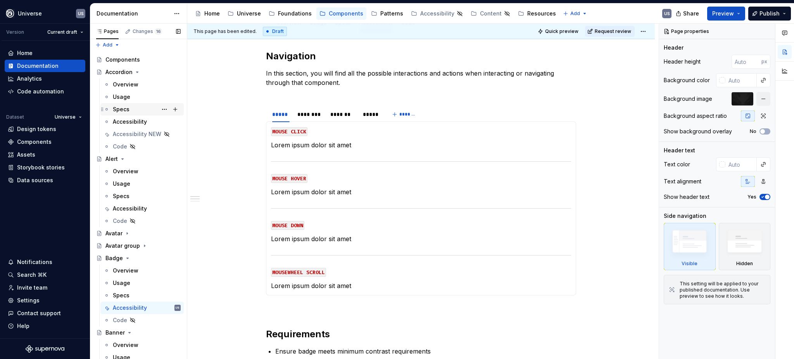
scroll to position [0, 0]
click at [137, 74] on icon "Page tree" at bounding box center [137, 75] width 6 height 6
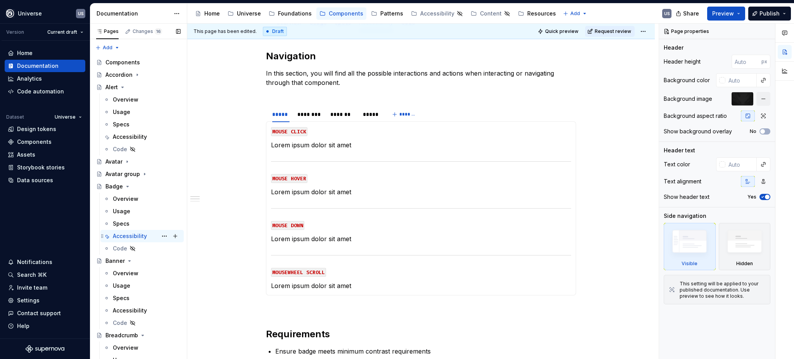
click at [142, 236] on div "Accessibility" at bounding box center [130, 236] width 34 height 8
type textarea "*"
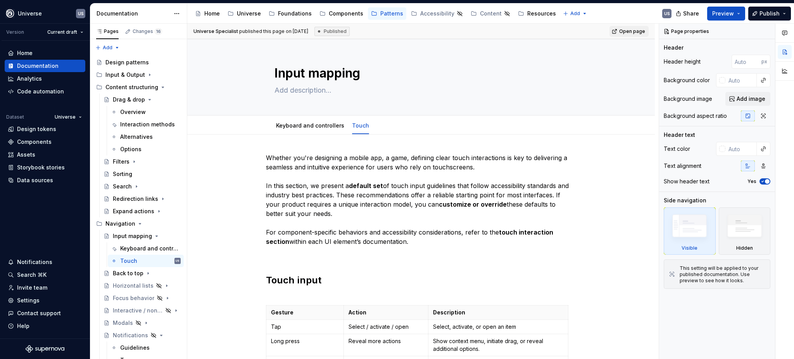
type textarea "*"
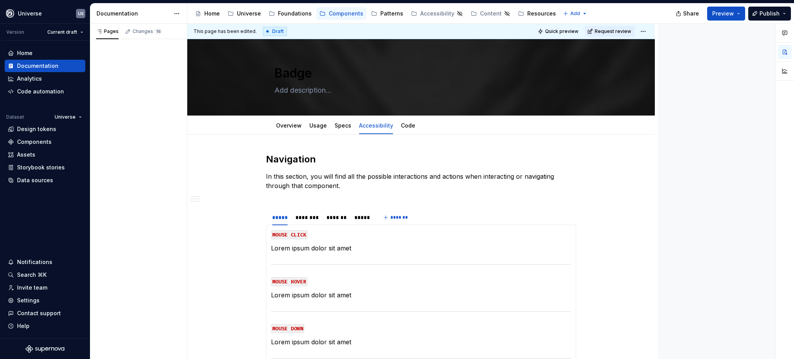
type textarea "*"
